Goal: Find specific page/section: Find specific page/section

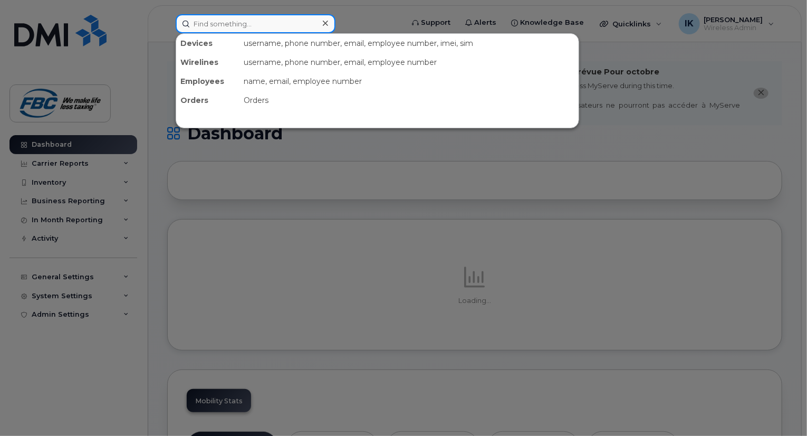
click at [291, 29] on input at bounding box center [256, 23] width 160 height 19
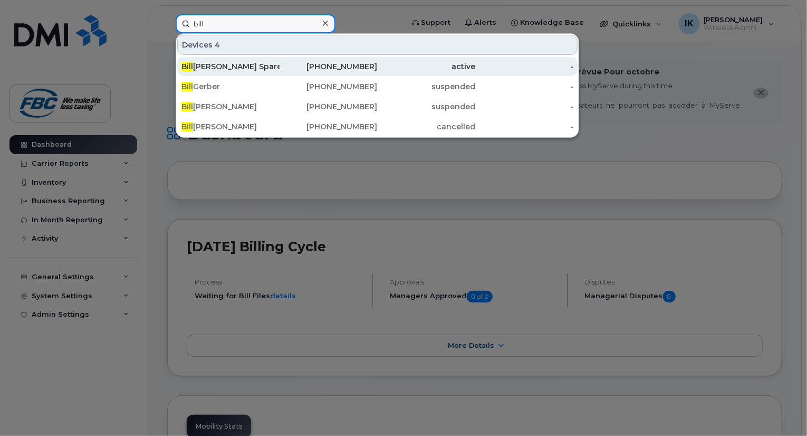
type input "bill"
click at [192, 67] on span "Bill" at bounding box center [187, 66] width 12 height 9
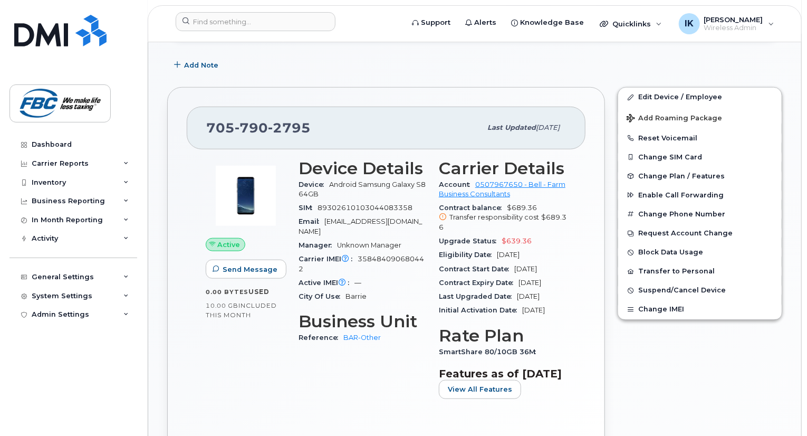
scroll to position [359, 0]
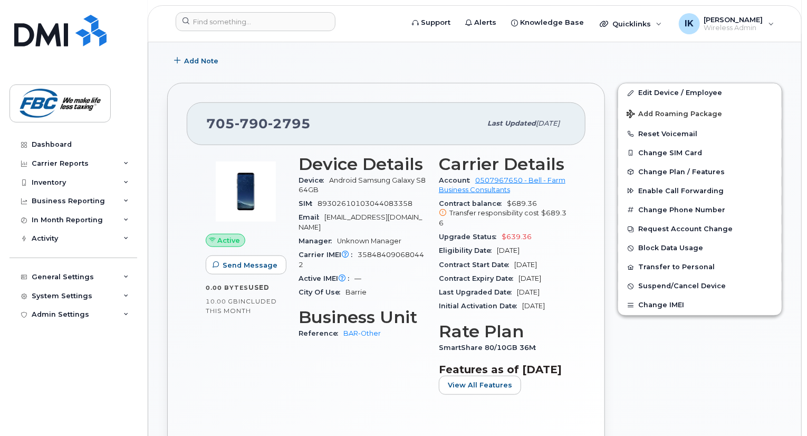
click at [453, 302] on span "Initial Activation Date" at bounding box center [480, 306] width 83 height 8
